Goal: Information Seeking & Learning: Learn about a topic

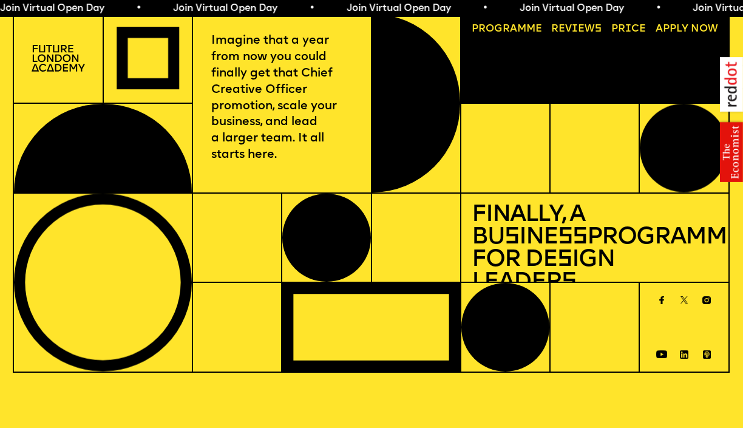
click at [622, 26] on link "Price" at bounding box center [628, 29] width 45 height 21
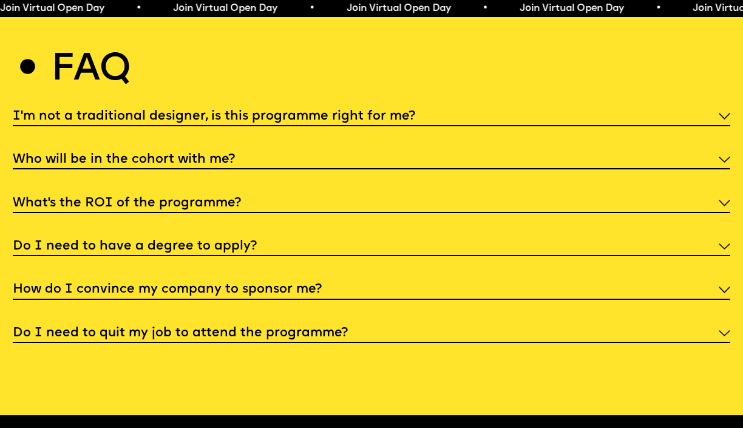
scroll to position [3849, 0]
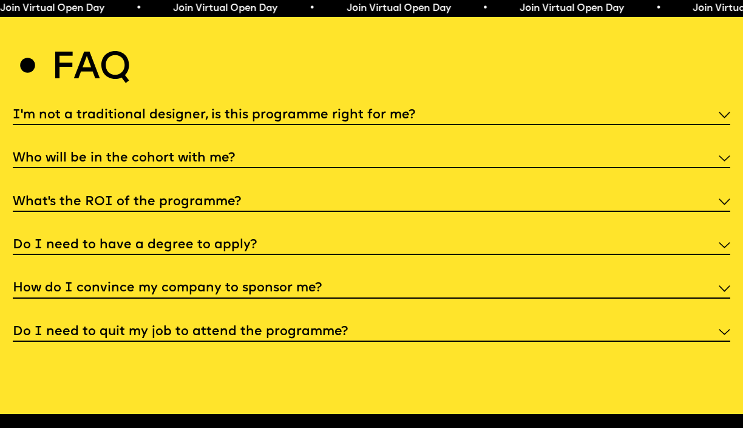
click at [726, 112] on img at bounding box center [723, 115] width 11 height 6
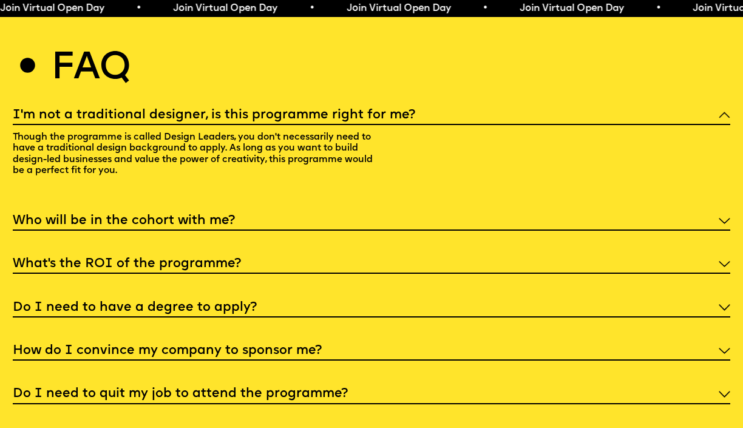
click at [726, 112] on img at bounding box center [723, 115] width 11 height 6
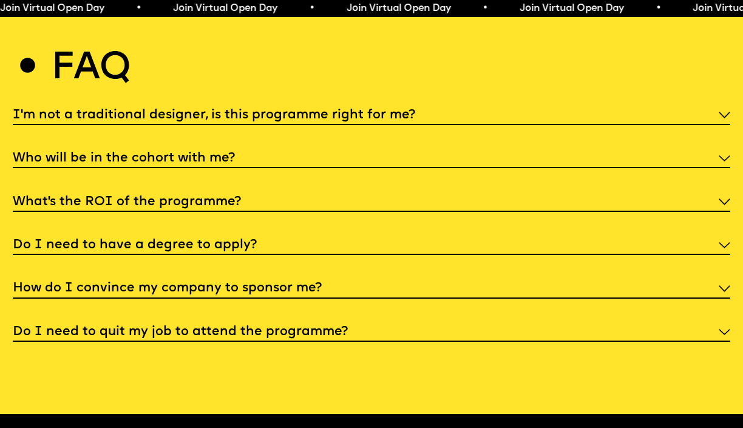
click at [720, 198] on img at bounding box center [723, 201] width 11 height 6
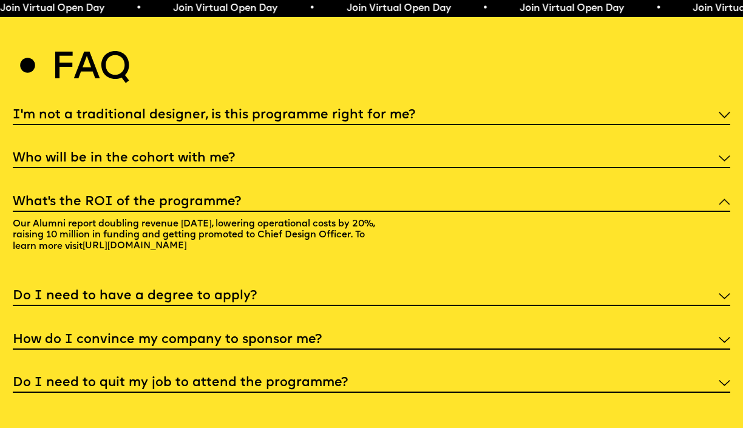
click at [720, 198] on img at bounding box center [723, 201] width 11 height 6
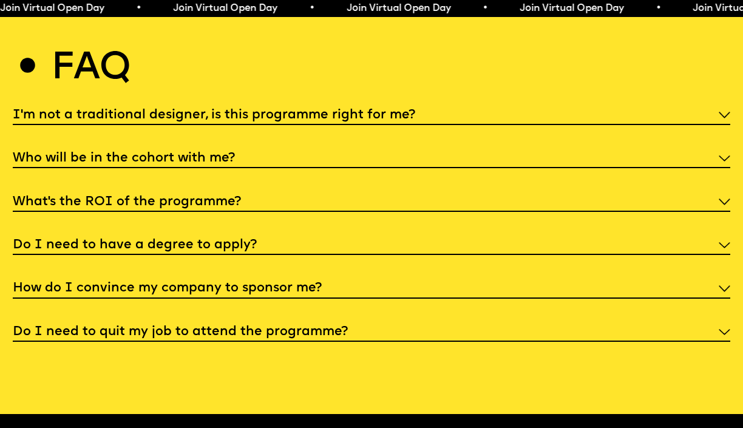
click at [722, 242] on img at bounding box center [723, 245] width 11 height 6
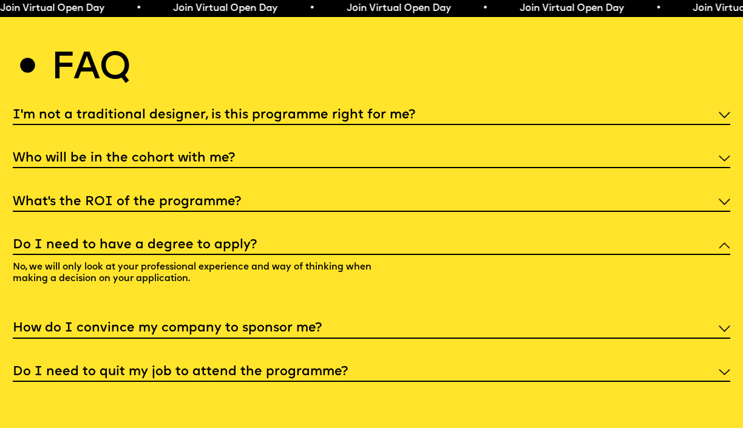
click at [722, 242] on img at bounding box center [723, 245] width 11 height 6
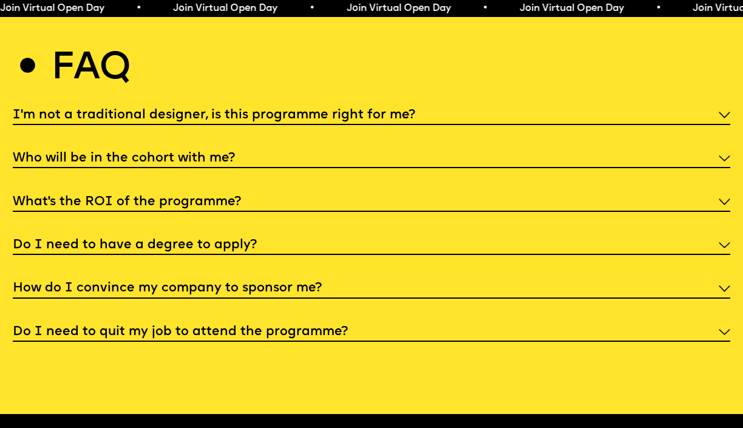
click at [723, 284] on div "How do I convince my company to sponsor me?" at bounding box center [371, 287] width 717 height 21
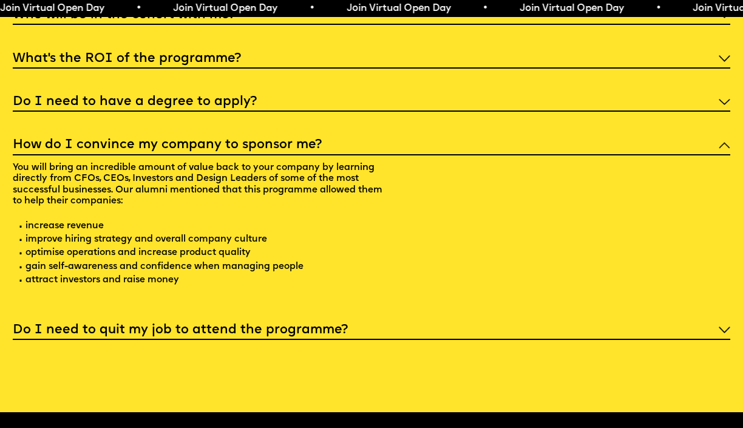
scroll to position [3994, 0]
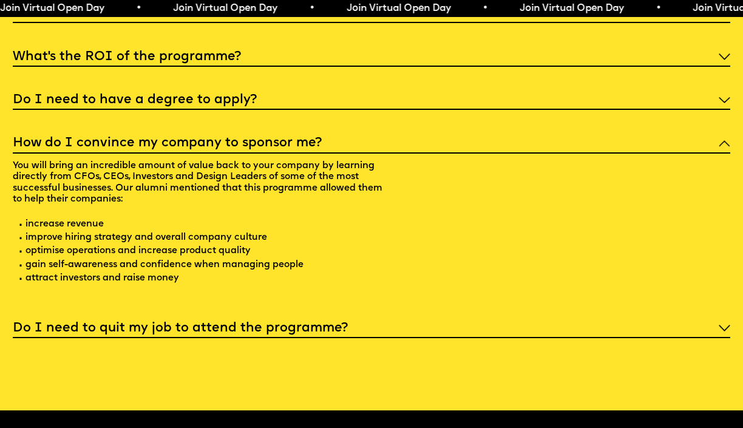
click at [723, 325] on img at bounding box center [723, 328] width 11 height 6
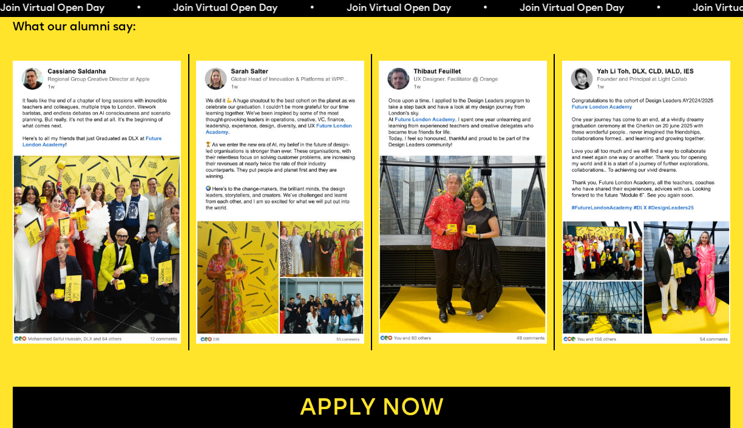
scroll to position [2086, 0]
